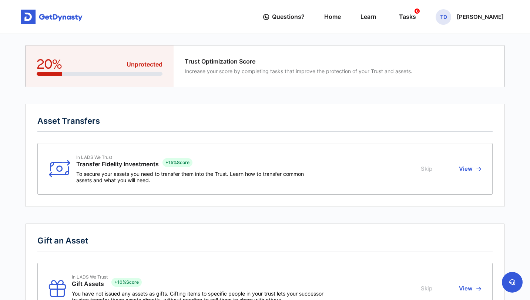
click at [468, 170] on button "View" at bounding box center [469, 169] width 24 height 29
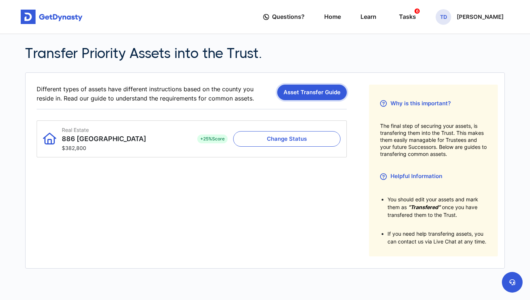
click at [319, 93] on link "Asset Transfer Guide" at bounding box center [312, 93] width 70 height 16
click at [341, 19] on link "Home" at bounding box center [332, 16] width 17 height 21
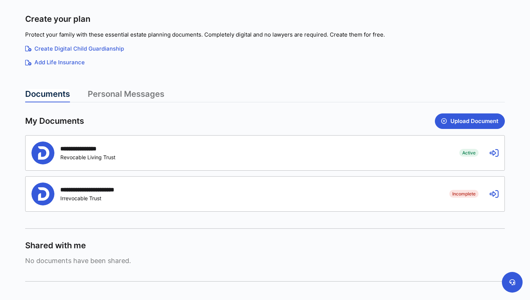
scroll to position [125, 0]
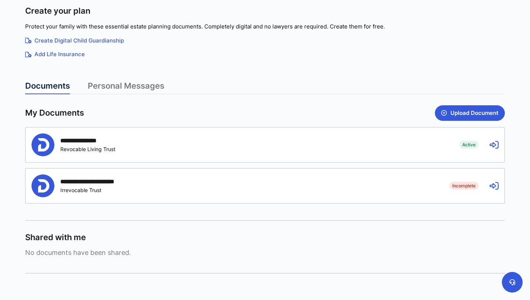
click at [497, 147] on icon at bounding box center [493, 145] width 9 height 9
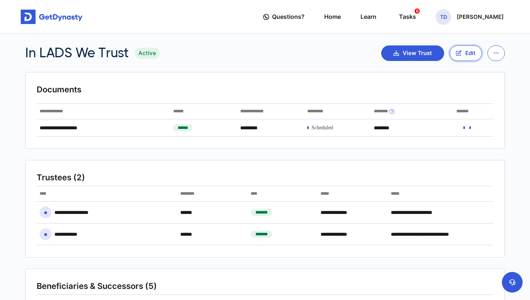
click at [462, 55] on button "Edit" at bounding box center [466, 54] width 32 height 16
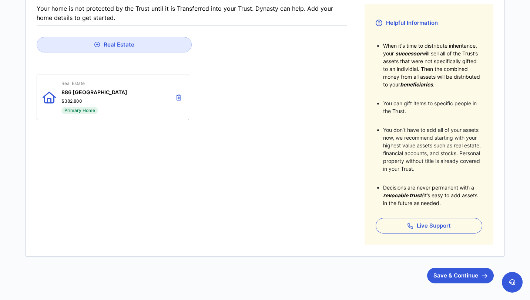
scroll to position [191, 0]
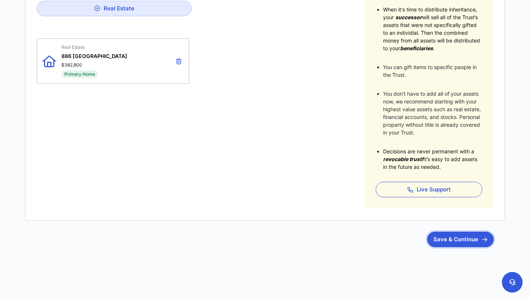
click at [452, 241] on button "Save & Continue" at bounding box center [460, 240] width 67 height 16
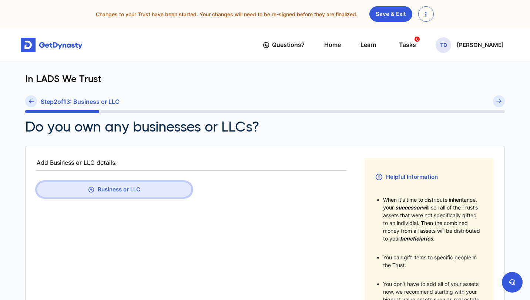
click at [143, 189] on button "Business or LLC" at bounding box center [114, 190] width 155 height 16
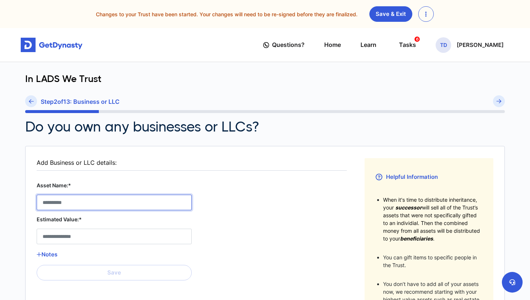
click at [105, 208] on LLC__asset_name__0 "Asset Name:*" at bounding box center [114, 203] width 155 height 16
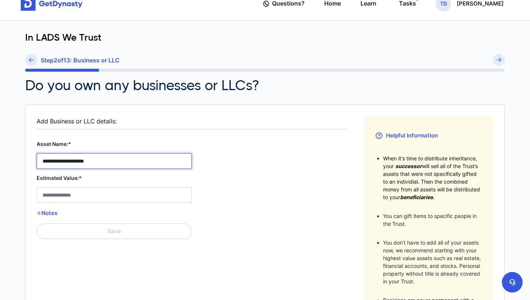
scroll to position [43, 0]
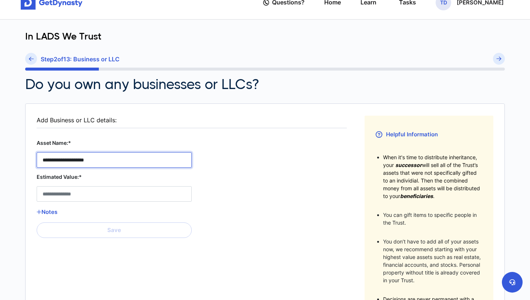
type LLC__asset_name__0 "**********"
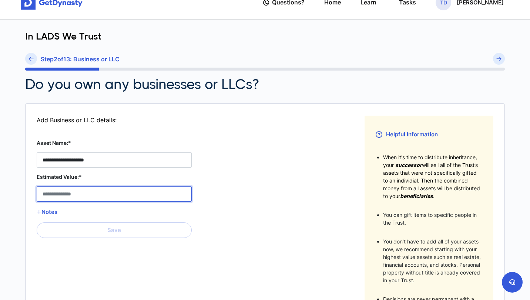
click at [123, 196] on LLC__estimated_value__0 "Estimated Value:*" at bounding box center [114, 194] width 155 height 16
type LLC__estimated_value__0 "**"
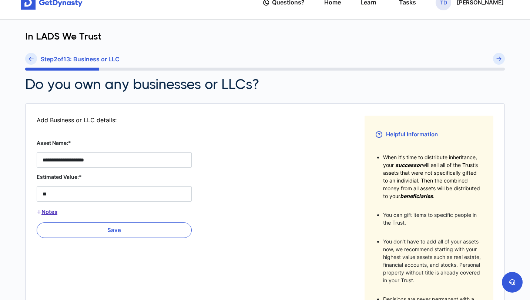
click at [57, 211] on button "Notes" at bounding box center [114, 213] width 155 height 10
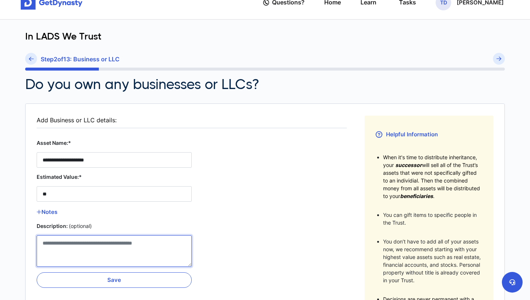
click at [73, 244] on LLC__description__0 "Description: (optional)" at bounding box center [114, 251] width 155 height 31
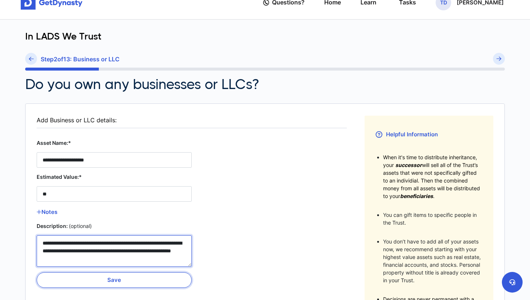
type LLC__description__0 "**********"
click at [159, 280] on button "Save" at bounding box center [114, 281] width 155 height 16
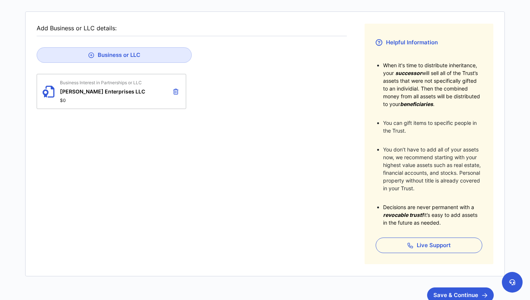
scroll to position [159, 0]
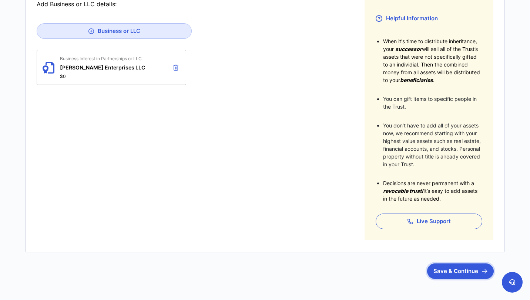
click at [463, 272] on button "Save & Continue" at bounding box center [460, 272] width 67 height 16
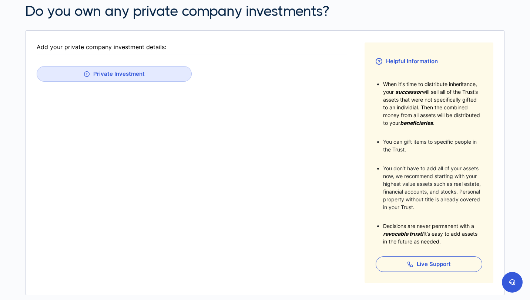
scroll to position [191, 0]
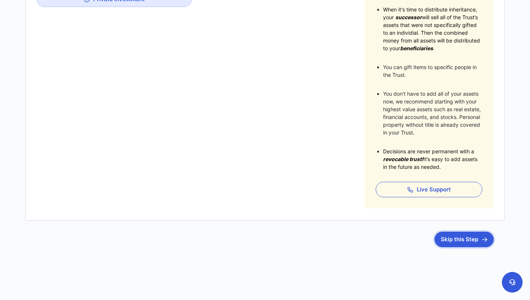
click at [447, 236] on button "Skip this Step" at bounding box center [463, 240] width 59 height 16
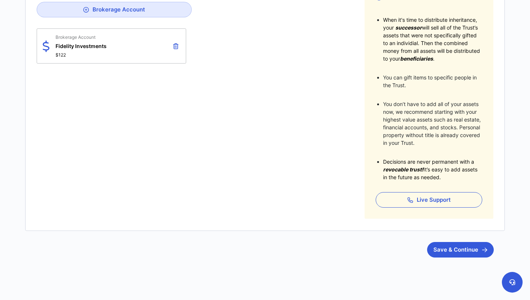
scroll to position [175, 0]
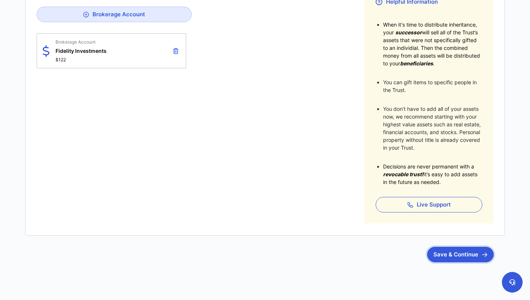
click at [456, 258] on button "Save & Continue" at bounding box center [460, 255] width 67 height 16
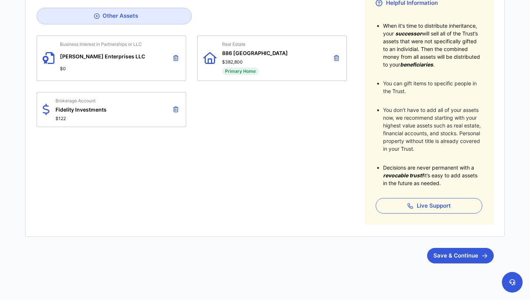
scroll to position [176, 0]
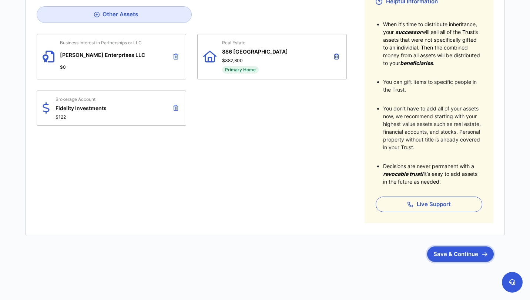
click at [462, 257] on button "Save & Continue" at bounding box center [460, 255] width 67 height 16
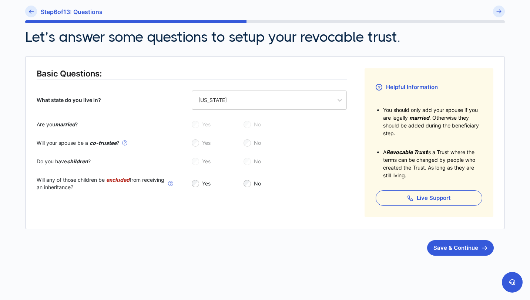
scroll to position [98, 0]
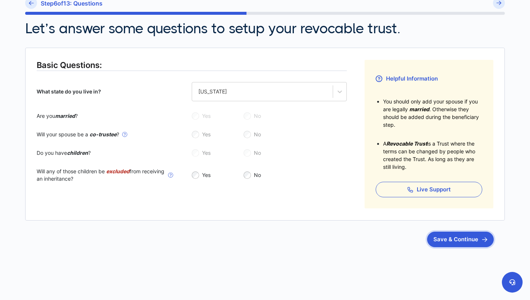
click at [459, 239] on button "Save & Continue" at bounding box center [460, 240] width 67 height 16
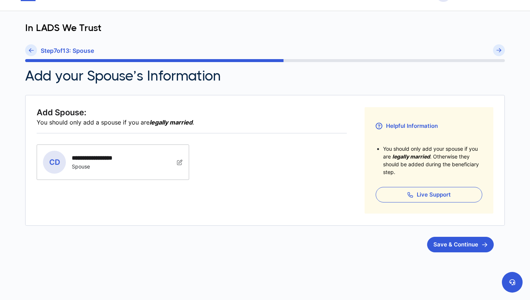
scroll to position [56, 0]
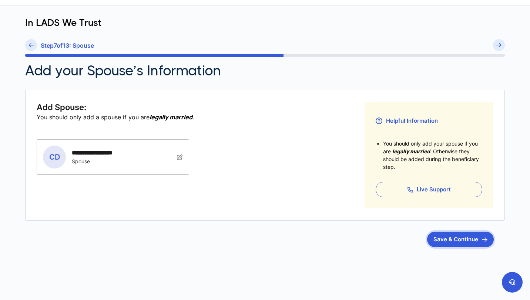
click at [464, 241] on button "Save & Continue" at bounding box center [460, 240] width 67 height 16
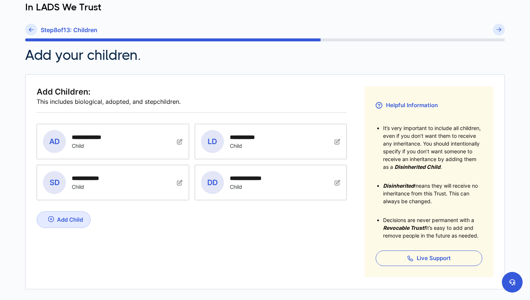
scroll to position [141, 0]
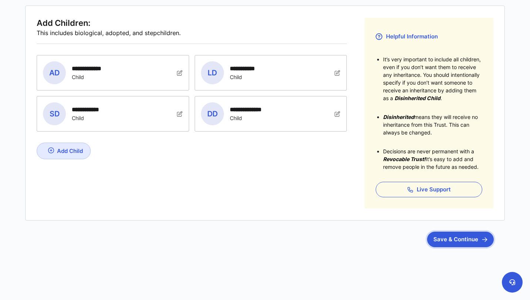
click at [465, 240] on button "Save & Continue" at bounding box center [460, 240] width 67 height 16
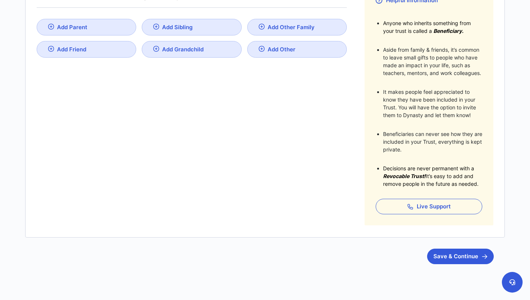
scroll to position [194, 0]
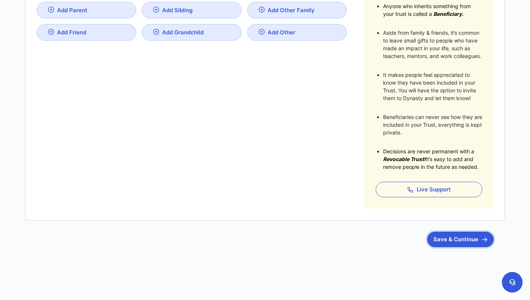
click at [461, 242] on button "Save & Continue" at bounding box center [460, 240] width 67 height 16
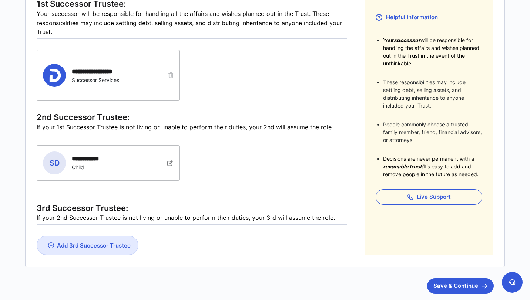
scroll to position [206, 0]
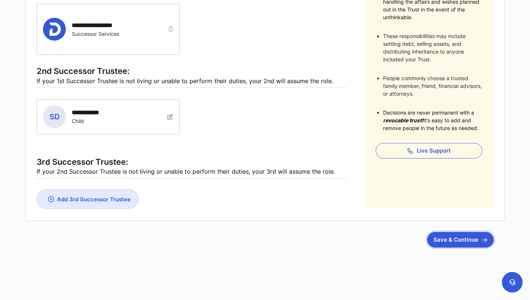
click at [448, 240] on button "Save & Continue" at bounding box center [460, 240] width 67 height 16
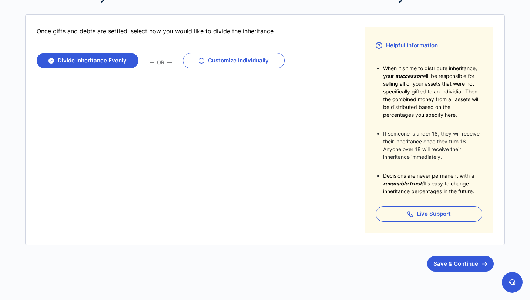
scroll to position [156, 0]
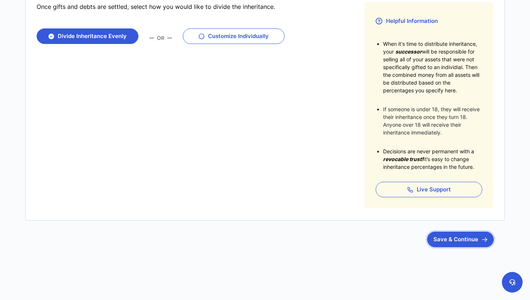
click at [440, 234] on button "Save & Continue" at bounding box center [460, 240] width 67 height 16
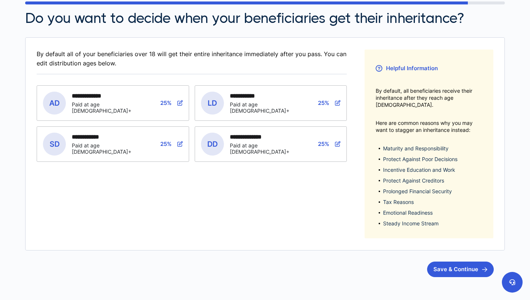
scroll to position [132, 0]
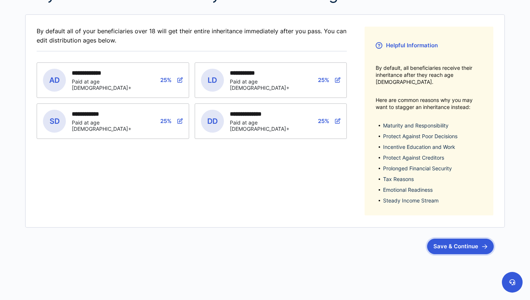
click at [467, 239] on button "Save & Continue" at bounding box center [460, 247] width 67 height 16
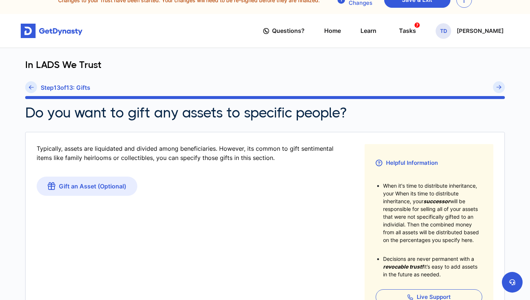
scroll to position [122, 0]
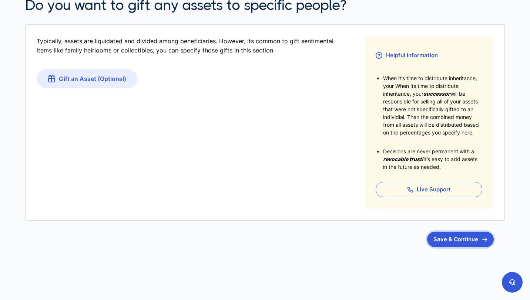
click at [456, 240] on button "Save & Continue" at bounding box center [460, 240] width 67 height 16
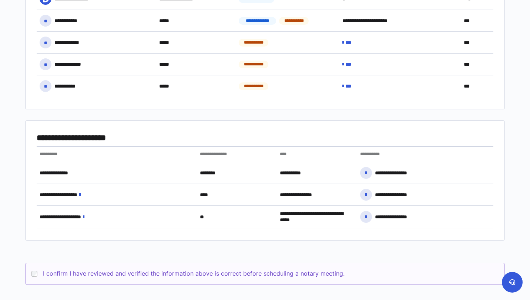
scroll to position [439, 0]
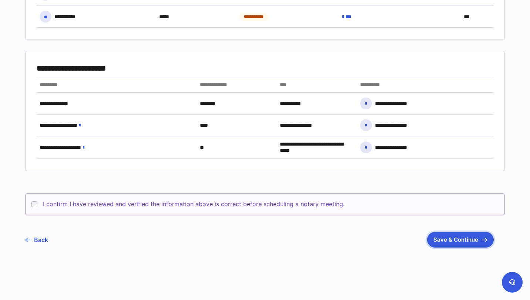
click at [452, 238] on button "Save & Continue" at bounding box center [460, 240] width 67 height 16
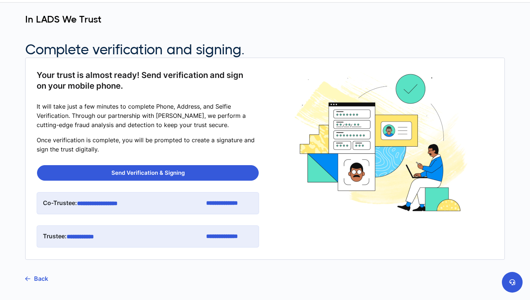
scroll to position [63, 0]
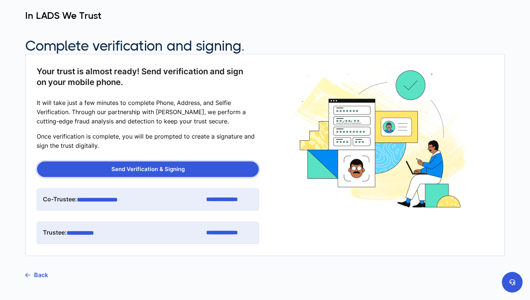
click at [199, 170] on button "Send Verification & Signing" at bounding box center [148, 170] width 222 height 16
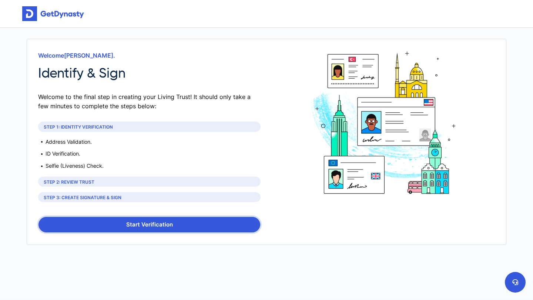
click at [137, 227] on button "Start Verification" at bounding box center [149, 225] width 222 height 16
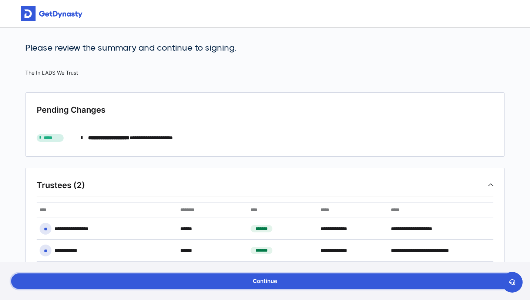
click at [279, 280] on button "Continue" at bounding box center [265, 282] width 508 height 16
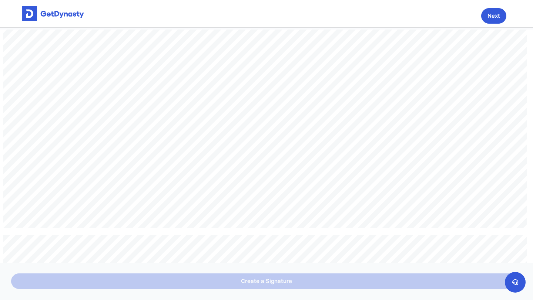
scroll to position [532, 0]
click at [332, 281] on span "Create a Signature" at bounding box center [266, 282] width 511 height 16
drag, startPoint x: 532, startPoint y: 139, endPoint x: 532, endPoint y: 230, distance: 91.4
click at [532, 230] on div "t 2.7.b Trust for Descendants of Deceased Secondary Beneficiary at Time of Divi…" at bounding box center [266, 147] width 533 height 234
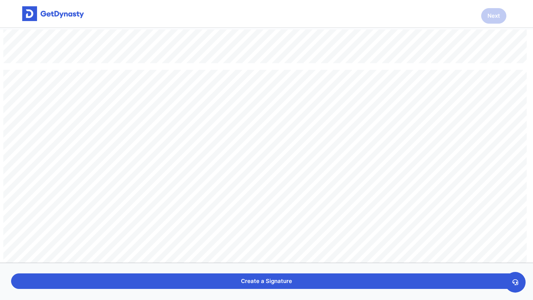
scroll to position [34622, 0]
click at [319, 283] on button "Create a Signature" at bounding box center [266, 282] width 511 height 16
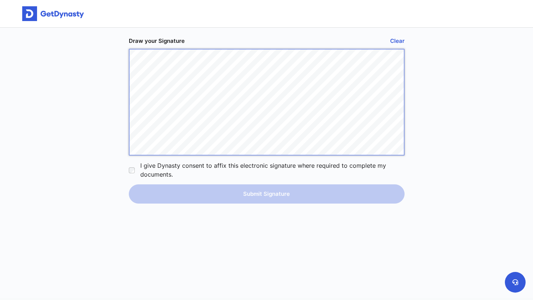
click at [336, 37] on div "Draw your Signature Clear I give Dynasty consent to affix this electronic signa…" at bounding box center [266, 163] width 287 height 271
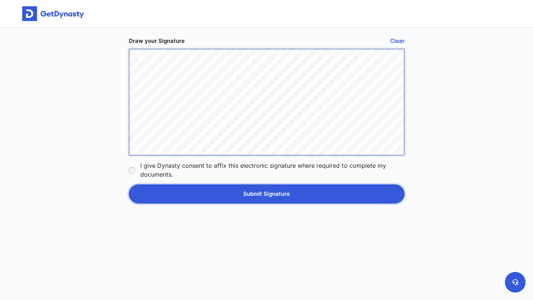
click at [216, 199] on button "Submit Signature" at bounding box center [267, 194] width 276 height 19
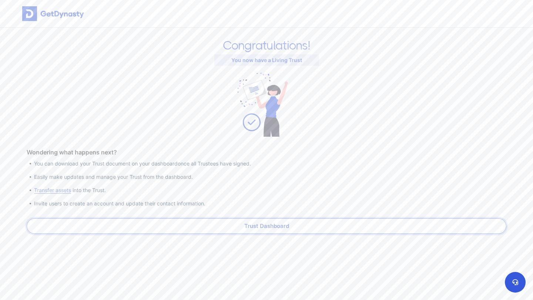
click at [270, 226] on link "Trust Dashboard" at bounding box center [266, 227] width 479 height 16
